Goal: Transaction & Acquisition: Book appointment/travel/reservation

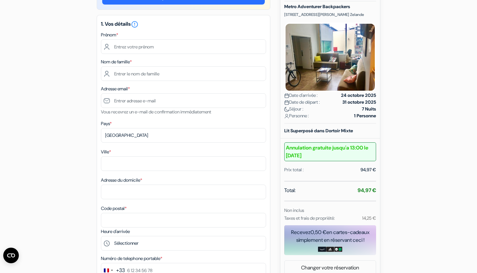
scroll to position [86, 0]
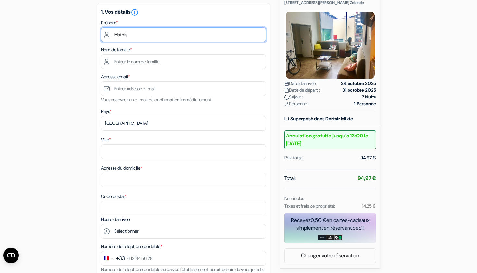
type input "Mathis"
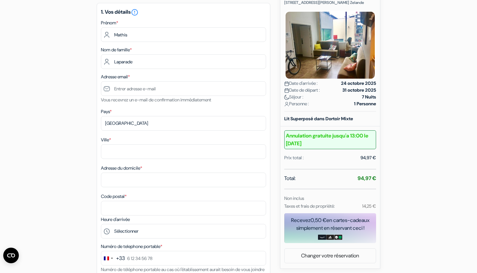
type input "Laparade"
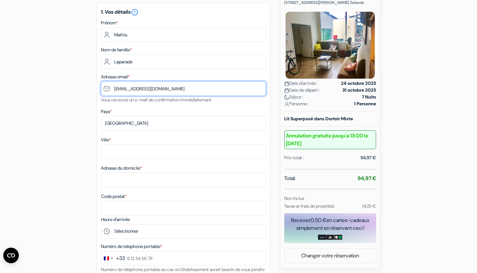
type input "[EMAIL_ADDRESS][DOMAIN_NAME]"
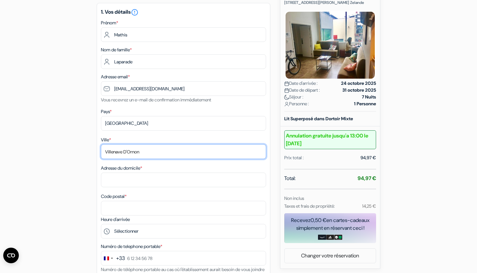
type input "Villenave D'Ornon"
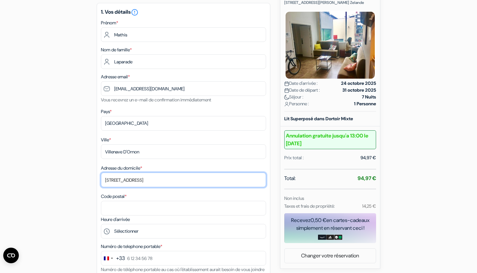
type input "32 bis rue Bouche"
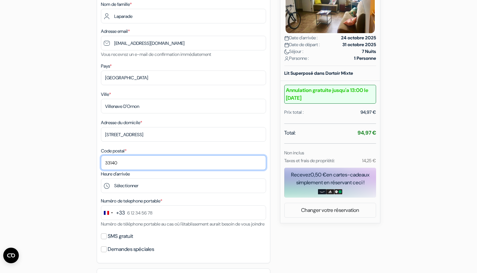
scroll to position [132, 0]
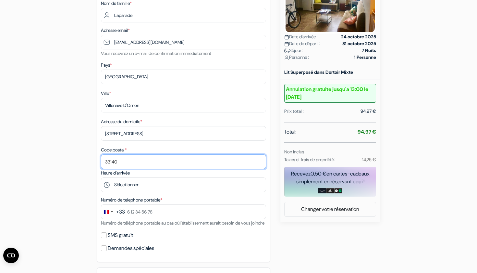
type input "33140"
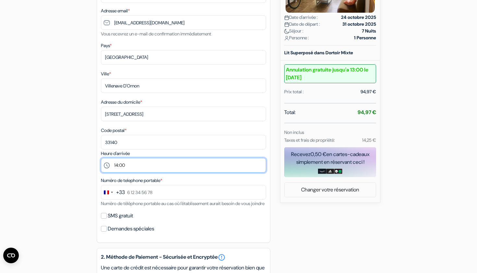
scroll to position [153, 0]
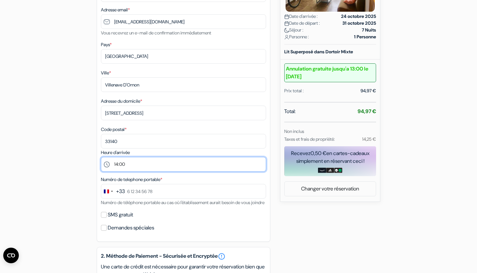
select select "15"
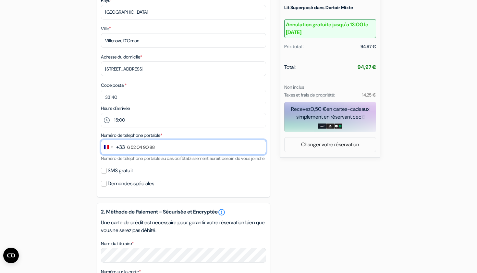
scroll to position [198, 0]
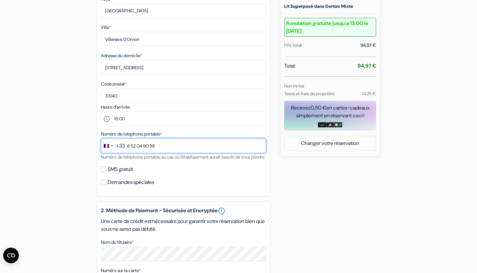
type input "6 52 04 90 88"
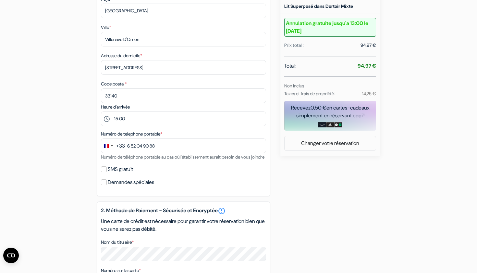
click at [82, 162] on div "add_box Metro Adventurer Backpackers 51 Hobson Street, Auckland, Nouvelle Zelan…" at bounding box center [238, 152] width 429 height 582
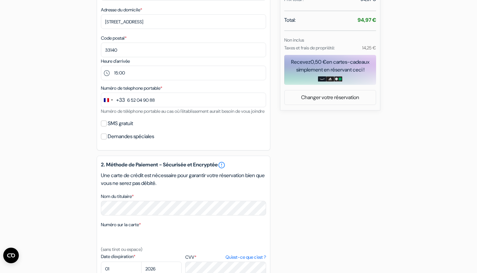
scroll to position [251, 0]
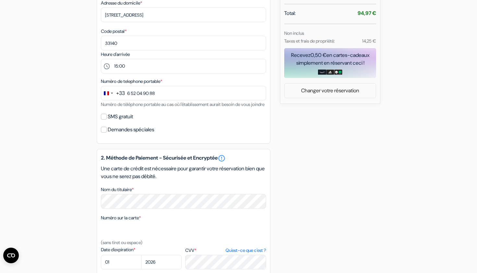
click at [105, 119] on input "SMS gratuit" at bounding box center [104, 117] width 6 height 6
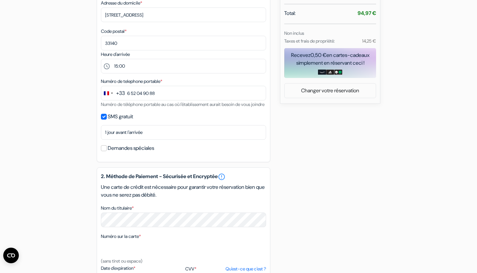
click at [105, 119] on input "SMS gratuit" at bounding box center [104, 117] width 6 height 6
checkbox input "false"
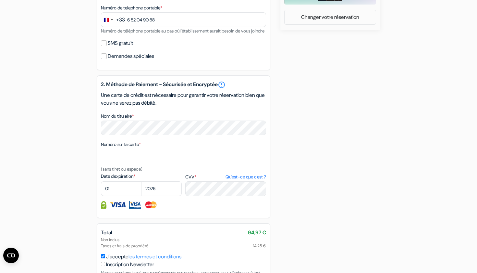
scroll to position [324, 0]
select select "05"
select select "2028"
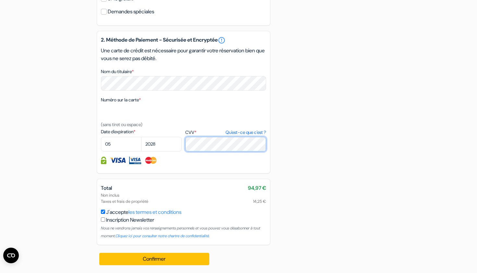
scroll to position [376, 0]
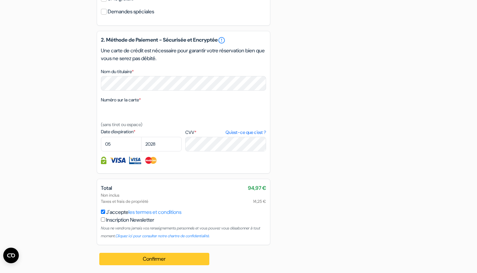
click at [172, 256] on button "Confirmer Loading..." at bounding box center [154, 259] width 110 height 12
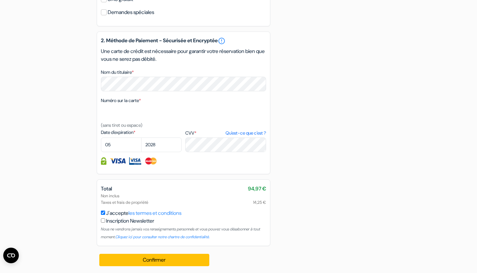
scroll to position [101, 0]
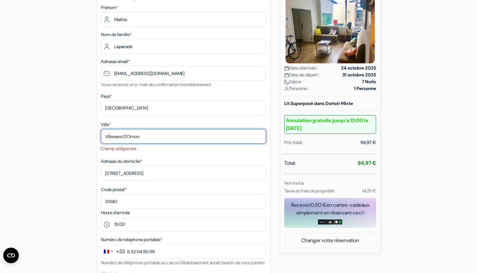
click at [261, 136] on input "Villenave D'Ornon" at bounding box center [183, 136] width 165 height 15
drag, startPoint x: 154, startPoint y: 135, endPoint x: 98, endPoint y: 137, distance: 56.2
click at [98, 137] on div "1. Vos détails error_outline Prénom * Mathis Nom de famille * Laparade Adresse …" at bounding box center [184, 145] width 174 height 314
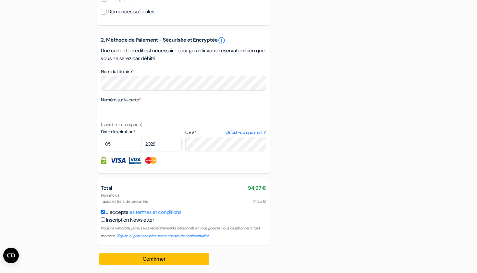
scroll to position [376, 0]
type input "Bordeaux"
click at [128, 257] on button "Confirmer Loading..." at bounding box center [154, 259] width 110 height 12
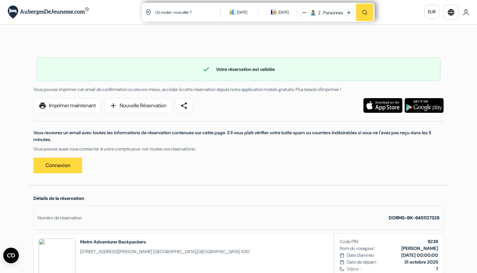
click at [83, 106] on link "print Imprimer maintenant" at bounding box center [67, 105] width 68 height 15
